Goal: Task Accomplishment & Management: Use online tool/utility

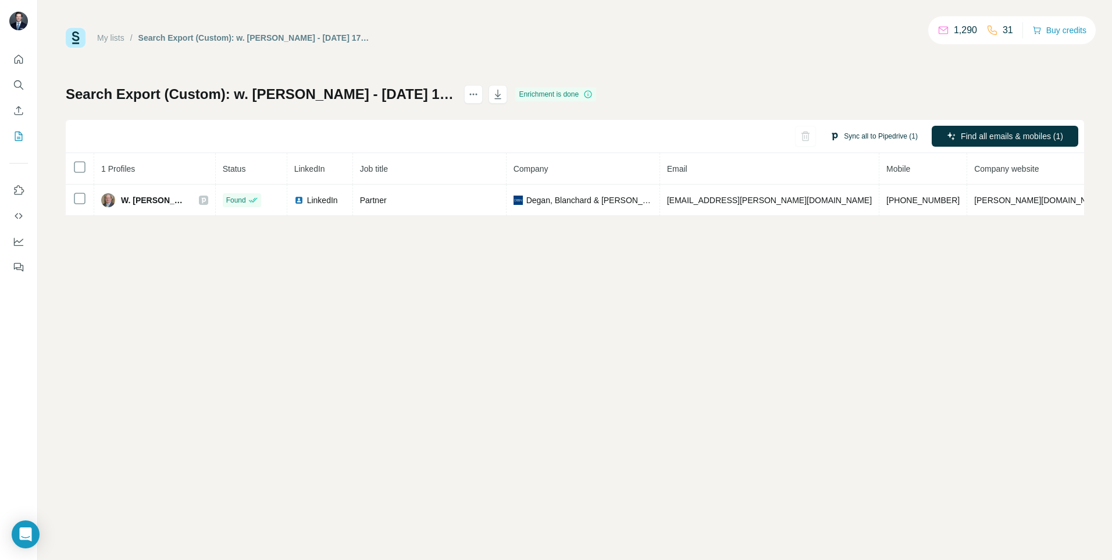
click at [866, 138] on button "Sync all to Pipedrive (1)" at bounding box center [874, 135] width 104 height 17
click at [831, 213] on button "Sync all to Pipedrive" at bounding box center [856, 223] width 129 height 23
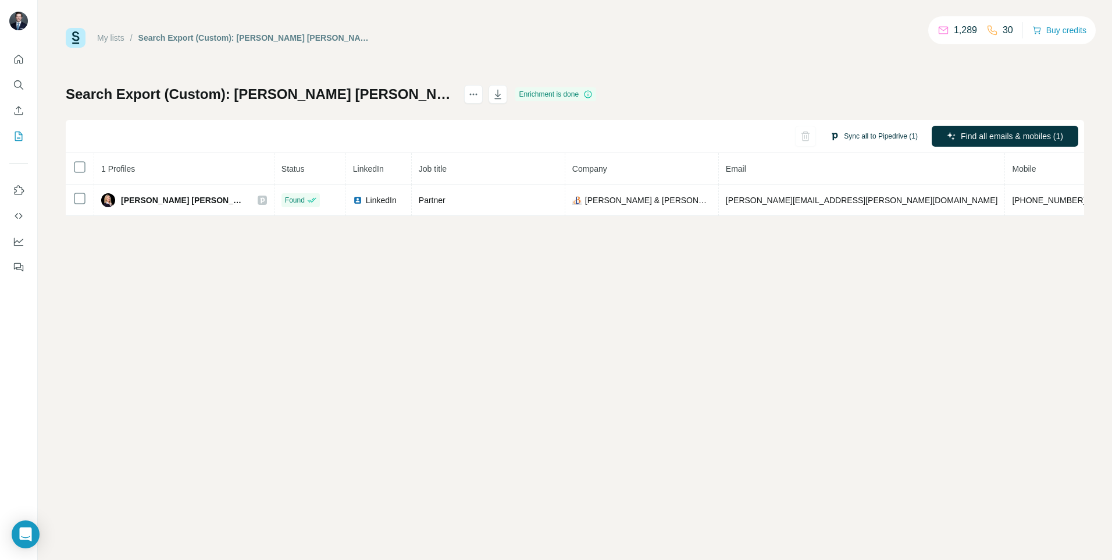
click at [851, 133] on button "Sync all to Pipedrive (1)" at bounding box center [874, 135] width 104 height 17
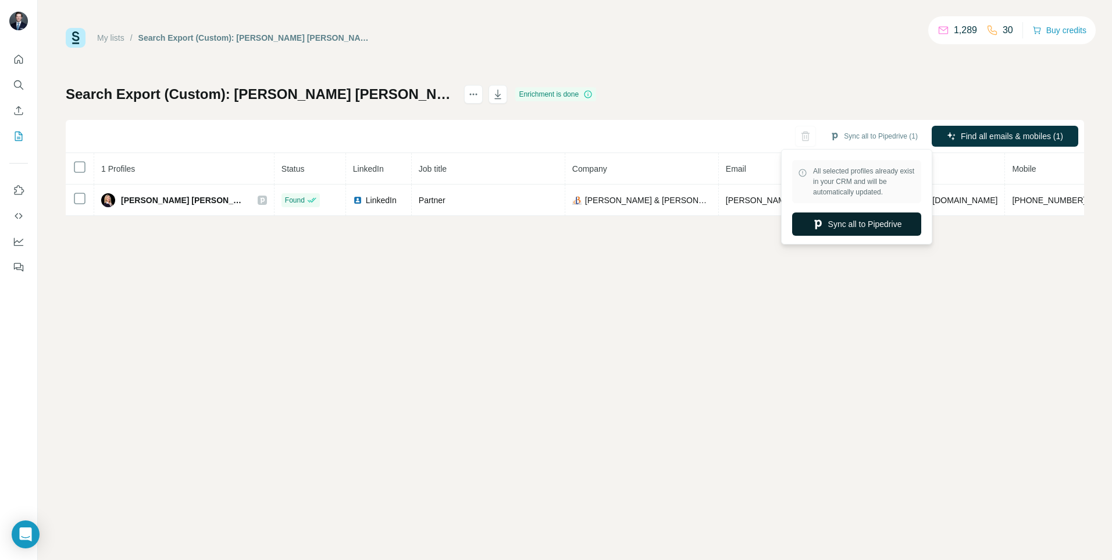
click at [854, 214] on button "Sync all to Pipedrive" at bounding box center [856, 223] width 129 height 23
